Goal: Find specific page/section: Find specific page/section

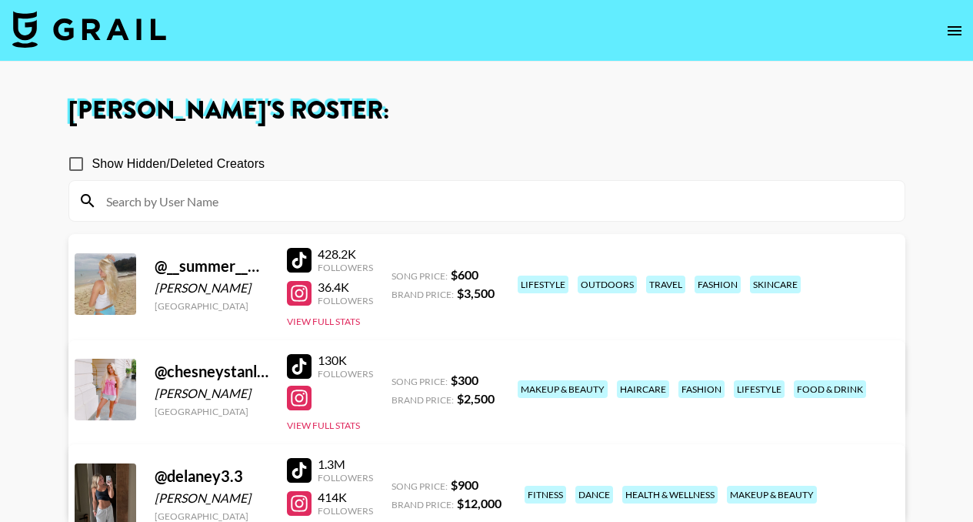
click at [955, 31] on icon "open drawer" at bounding box center [955, 31] width 18 height 18
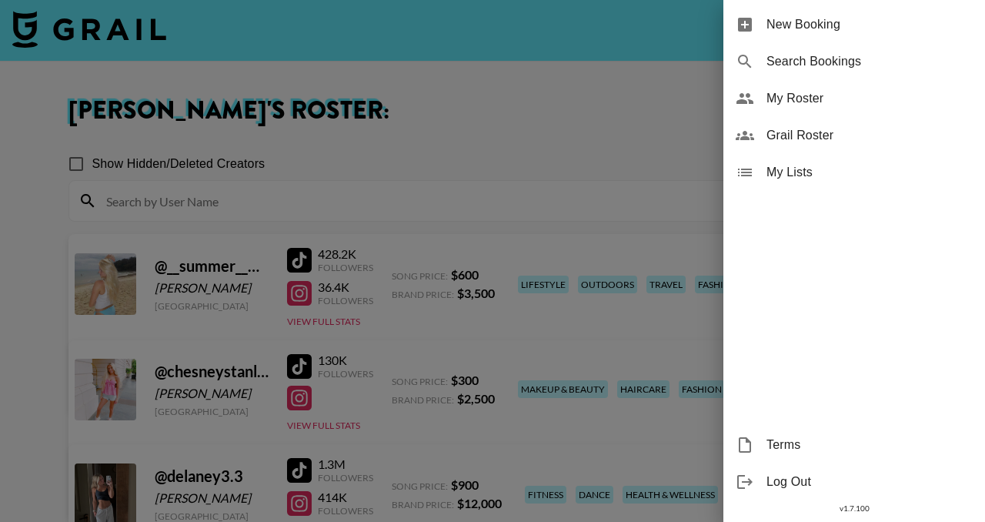
click at [834, 64] on span "Search Bookings" at bounding box center [869, 61] width 206 height 18
select select "id"
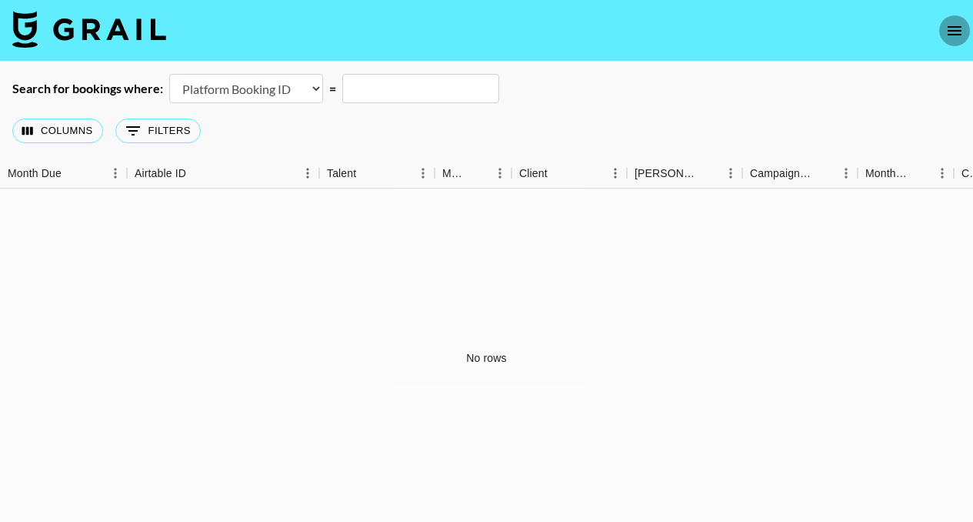
click at [950, 25] on icon "open drawer" at bounding box center [955, 31] width 18 height 18
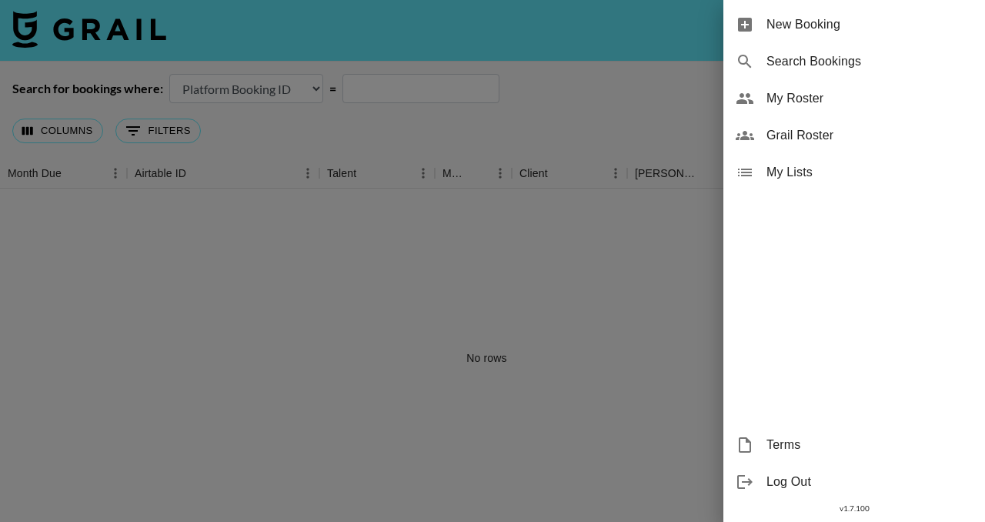
click at [792, 174] on span "My Lists" at bounding box center [869, 172] width 206 height 18
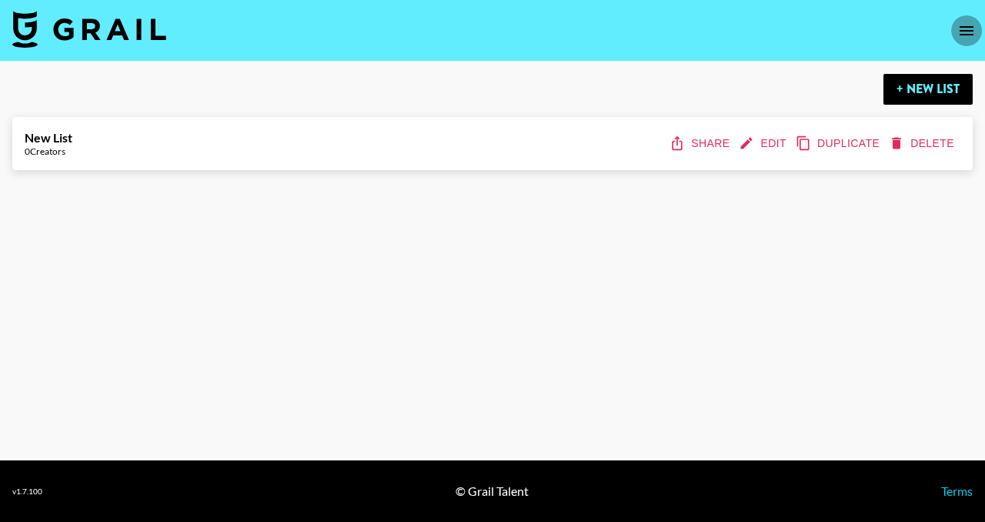
click at [969, 30] on icon "open drawer" at bounding box center [967, 30] width 14 height 9
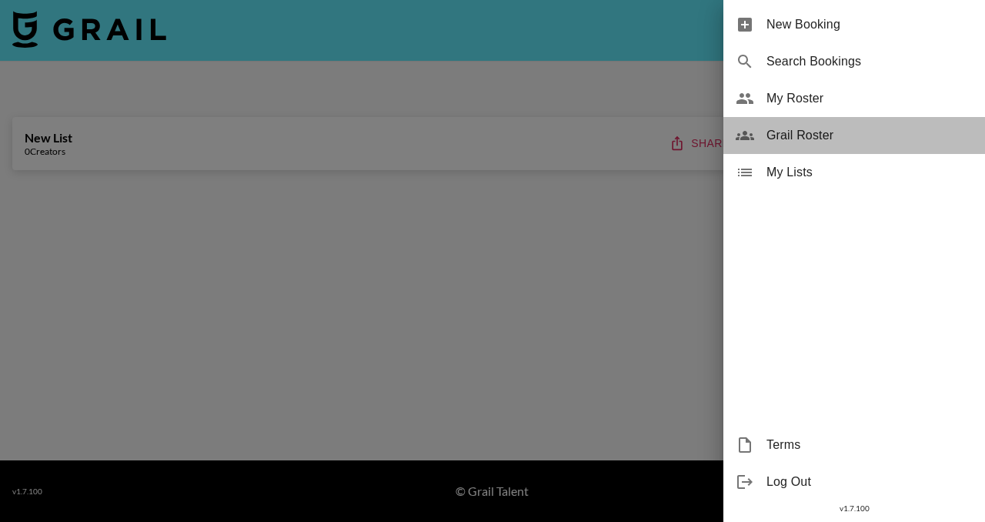
click at [826, 140] on span "Grail Roster" at bounding box center [869, 135] width 206 height 18
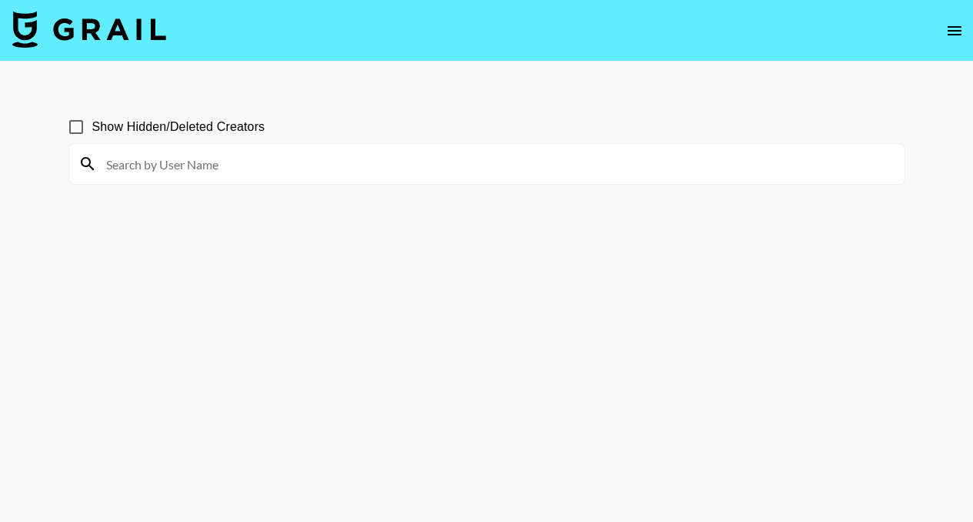
click at [793, 170] on input at bounding box center [496, 164] width 799 height 25
type input "[PERSON_NAME]"
